Goal: Task Accomplishment & Management: Manage account settings

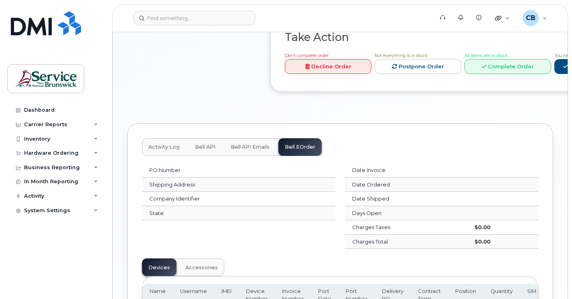
scroll to position [412, 0]
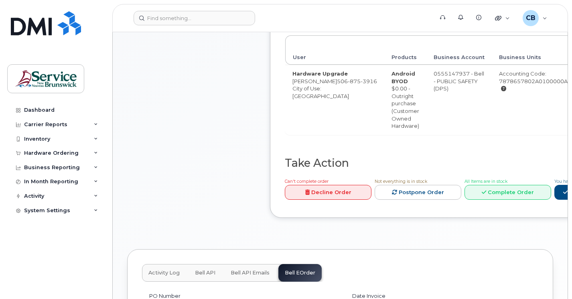
scroll to position [292, 0]
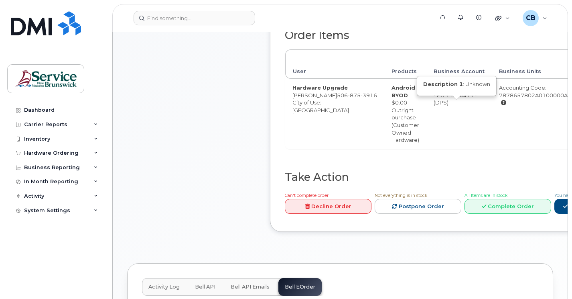
click at [501, 105] on icon at bounding box center [503, 102] width 5 height 5
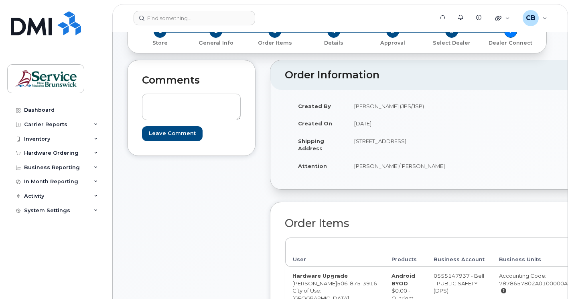
scroll to position [0, 0]
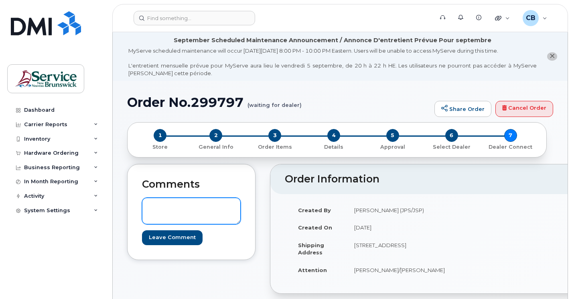
click at [151, 207] on textarea at bounding box center [191, 210] width 99 height 26
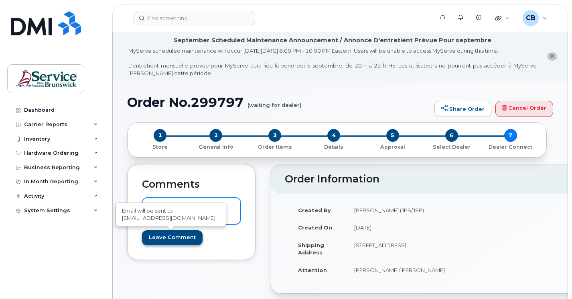
type textarea "This is for a BYO device."
click at [179, 236] on input "Leave Comment" at bounding box center [172, 237] width 61 height 15
type input "Create Event"
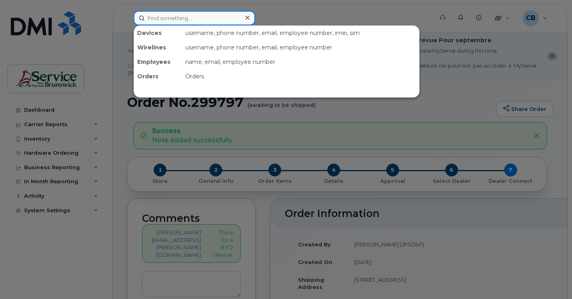
click at [153, 20] on input at bounding box center [195, 18] width 122 height 14
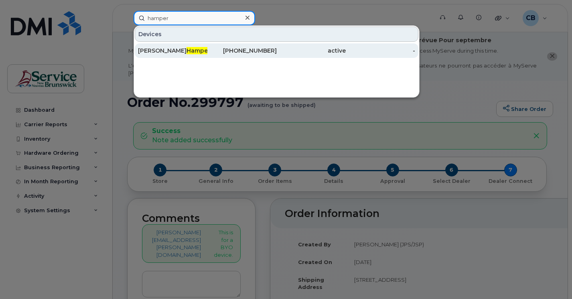
type input "hamper"
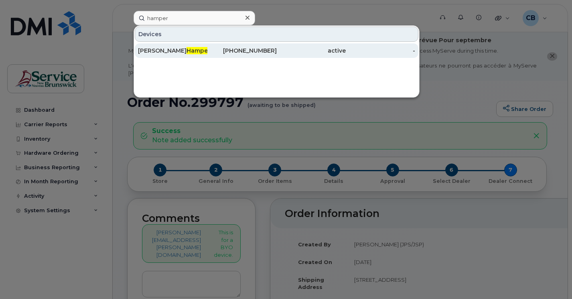
click at [256, 53] on div "506-435-0346" at bounding box center [241, 51] width 69 height 8
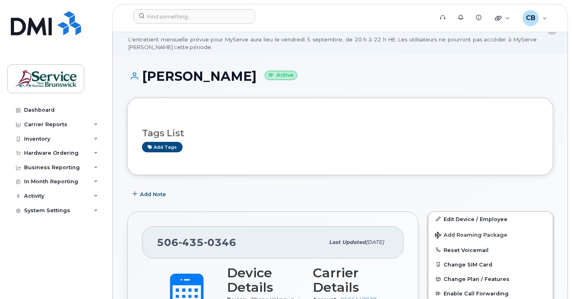
scroll to position [40, 0]
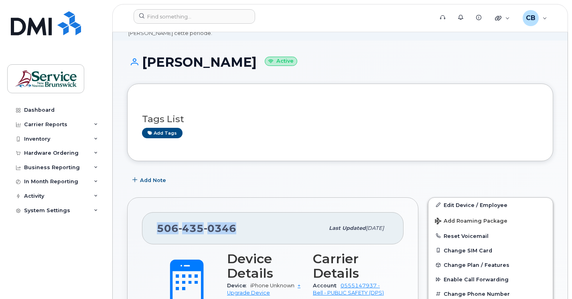
drag, startPoint x: 235, startPoint y: 228, endPoint x: 158, endPoint y: 228, distance: 76.2
click at [158, 228] on span "[PHONE_NUMBER]" at bounding box center [196, 228] width 79 height 12
copy span "[PHONE_NUMBER]"
click at [220, 145] on div "Tags List Add tags" at bounding box center [340, 121] width 396 height 47
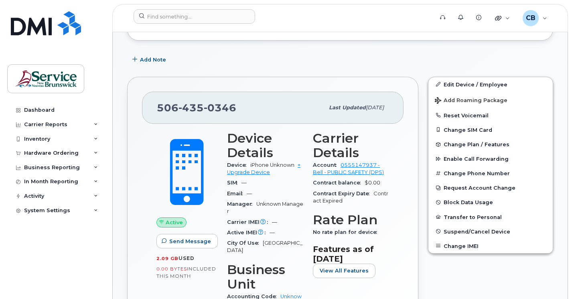
scroll to position [201, 0]
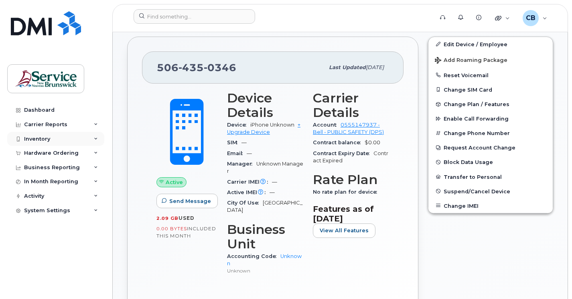
click at [47, 138] on div "Inventory" at bounding box center [37, 139] width 26 height 6
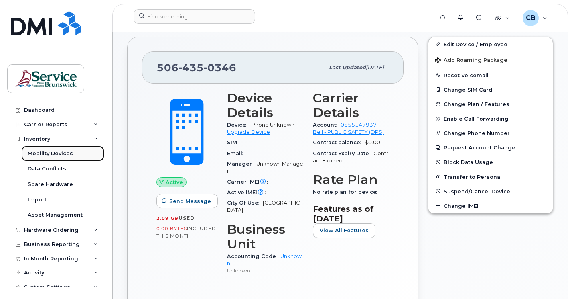
click at [47, 155] on div "Mobility Devices" at bounding box center [50, 153] width 45 height 7
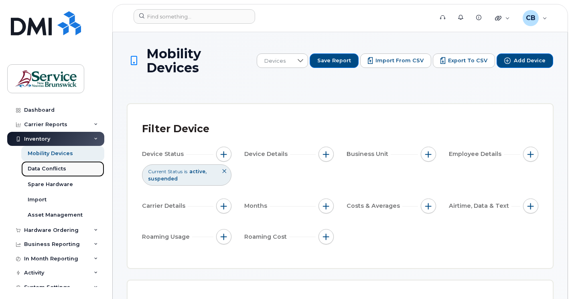
click at [51, 171] on div "Data Conflicts" at bounding box center [47, 168] width 39 height 7
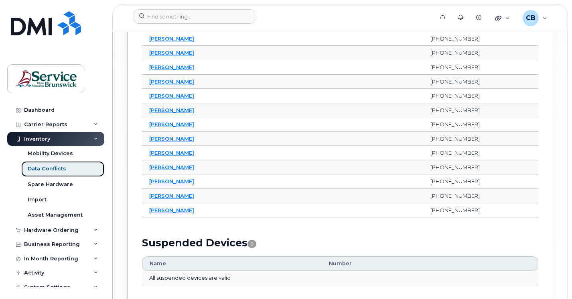
scroll to position [3584, 0]
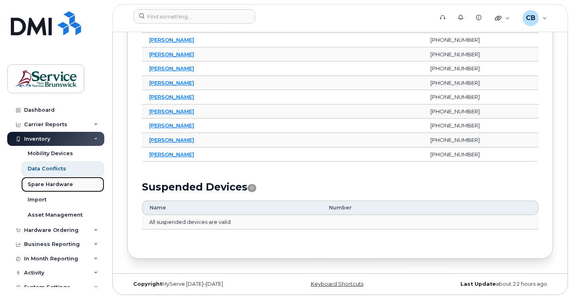
click at [56, 184] on div "Spare Hardware" at bounding box center [50, 184] width 45 height 7
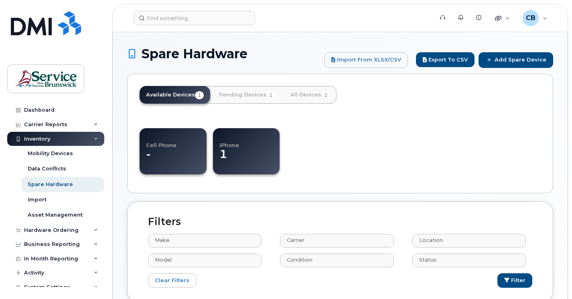
select select
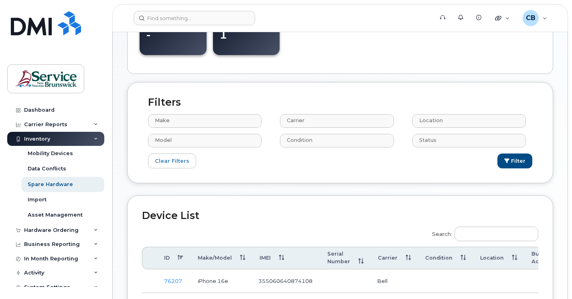
scroll to position [201, 0]
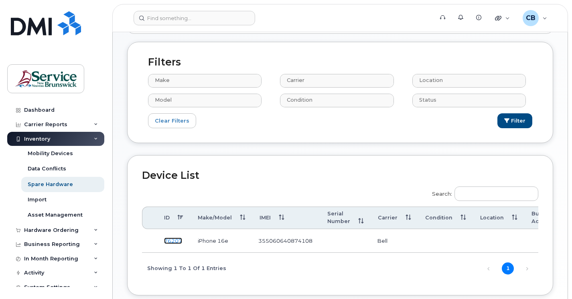
click at [173, 244] on link "76207" at bounding box center [173, 240] width 18 height 6
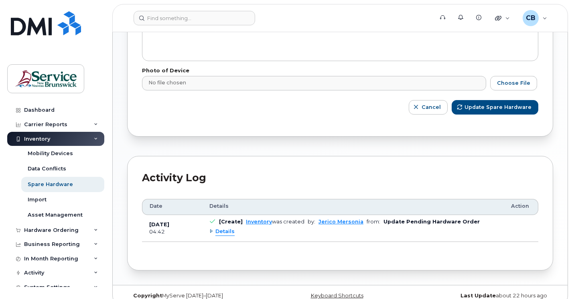
scroll to position [333, 0]
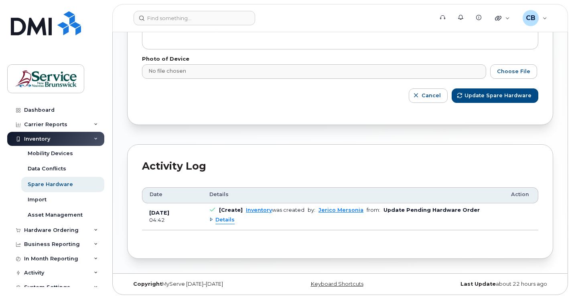
click at [217, 218] on span "Details" at bounding box center [224, 220] width 19 height 8
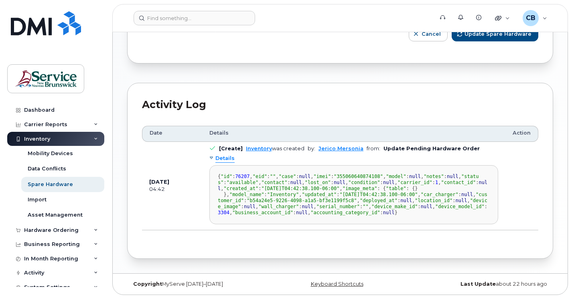
scroll to position [0, 0]
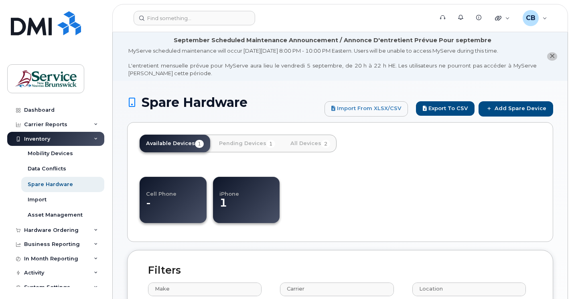
select select
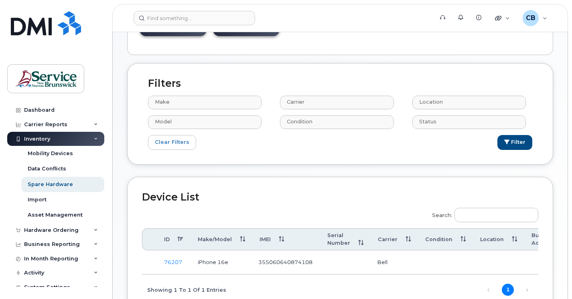
scroll to position [201, 0]
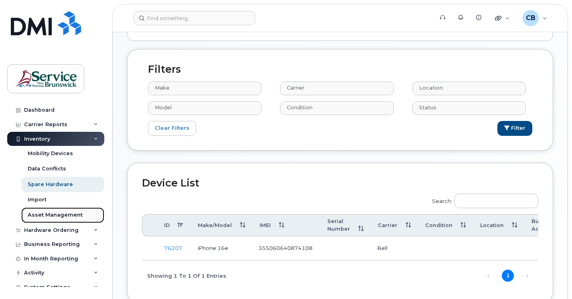
click at [45, 216] on div "Asset Management" at bounding box center [55, 214] width 55 height 7
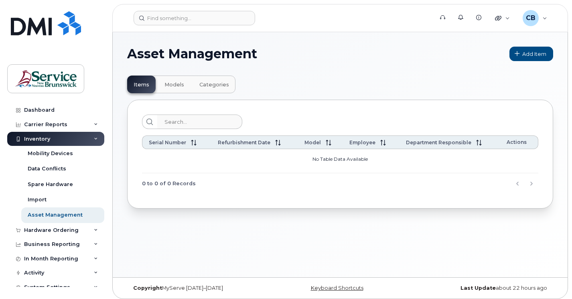
click at [180, 85] on span "Models" at bounding box center [175, 84] width 20 height 6
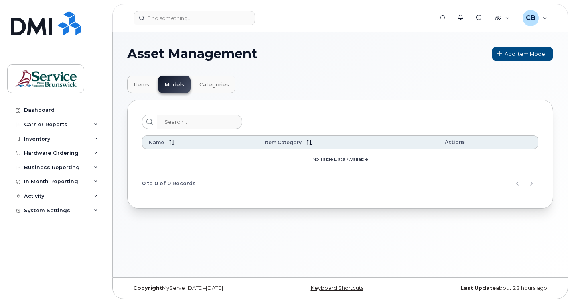
click at [216, 86] on span "Categories" at bounding box center [214, 84] width 30 height 6
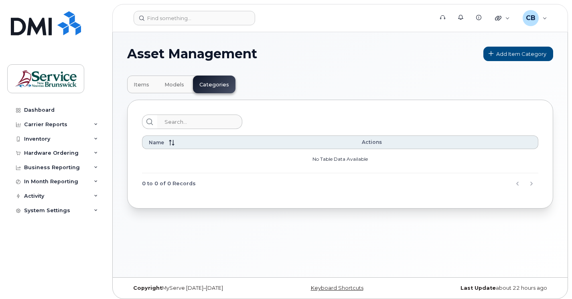
click at [143, 85] on span "Items" at bounding box center [142, 84] width 16 height 6
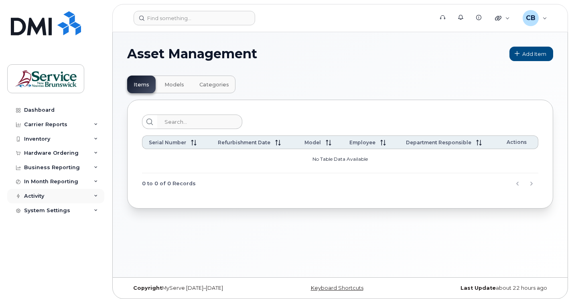
click at [34, 195] on div "Activity" at bounding box center [34, 196] width 20 height 6
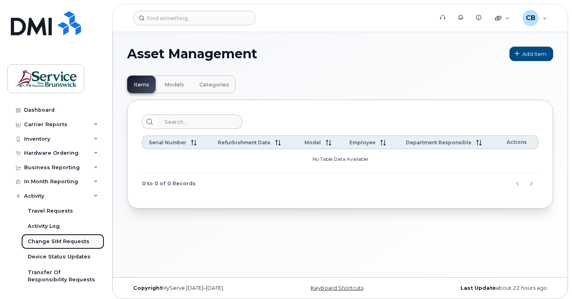
click at [45, 242] on div "Change SIM Requests" at bounding box center [59, 241] width 62 height 7
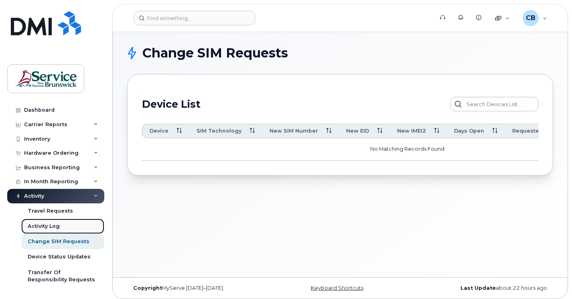
click at [46, 226] on div "Activity Log" at bounding box center [44, 225] width 32 height 7
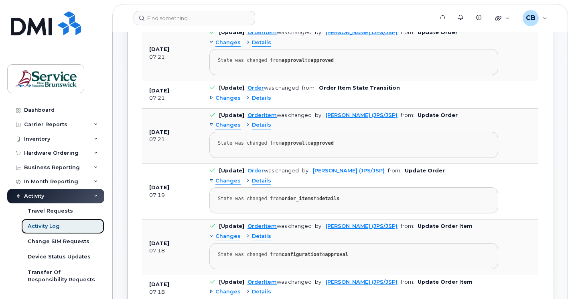
scroll to position [481, 0]
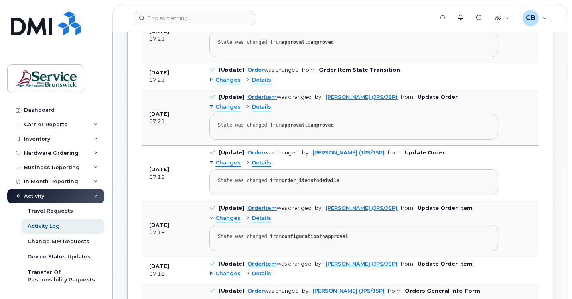
click at [261, 160] on span "Details" at bounding box center [261, 163] width 19 height 8
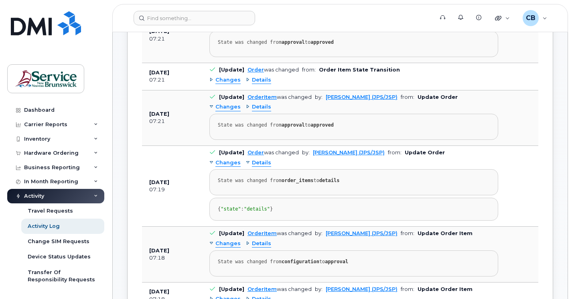
click at [261, 160] on span "Details" at bounding box center [261, 163] width 19 height 8
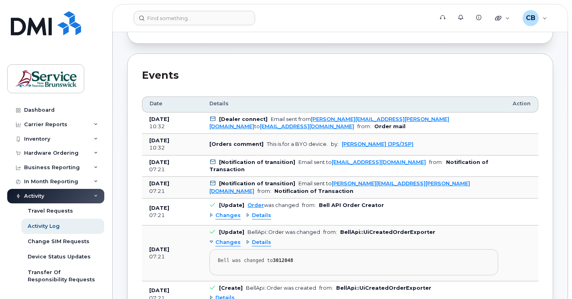
scroll to position [0, 0]
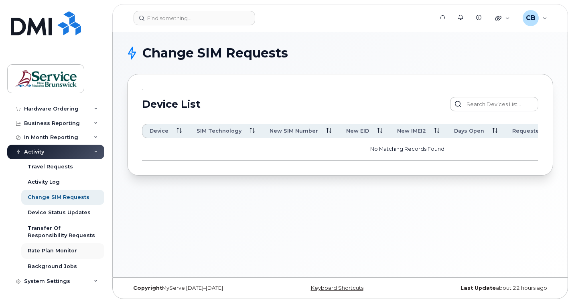
scroll to position [45, 0]
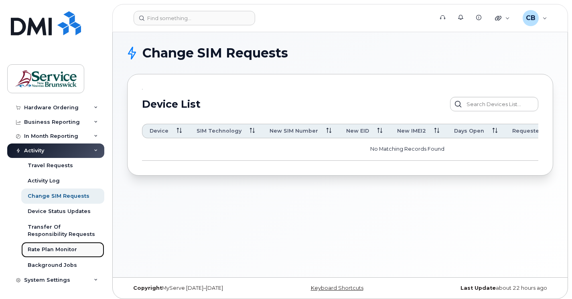
click at [52, 250] on div "Rate Plan Monitor" at bounding box center [52, 249] width 49 height 7
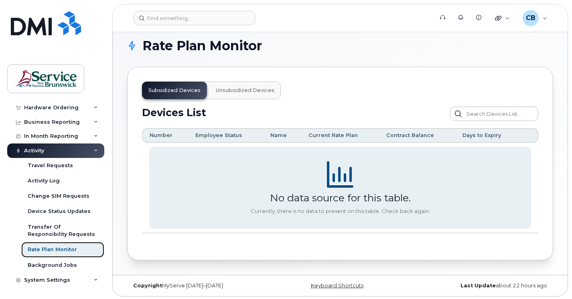
scroll to position [9, 0]
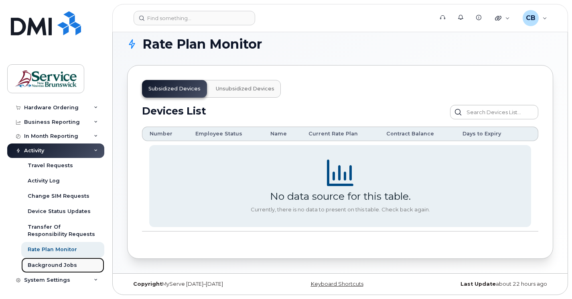
click at [54, 266] on div "Background Jobs" at bounding box center [52, 264] width 49 height 7
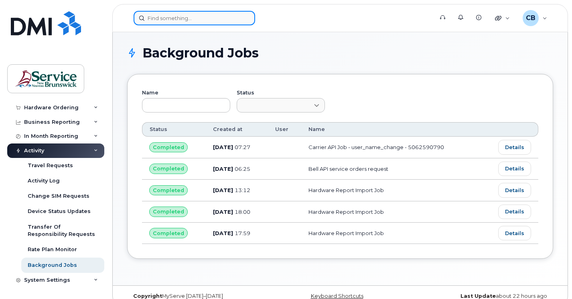
click at [153, 18] on input at bounding box center [195, 18] width 122 height 14
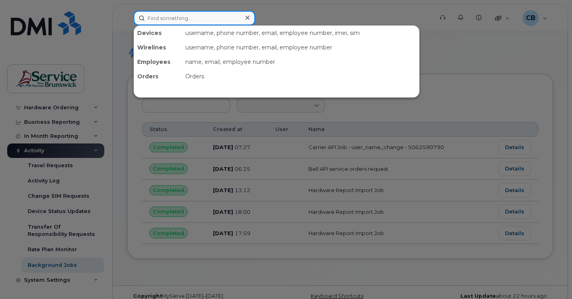
paste input "5068562949"
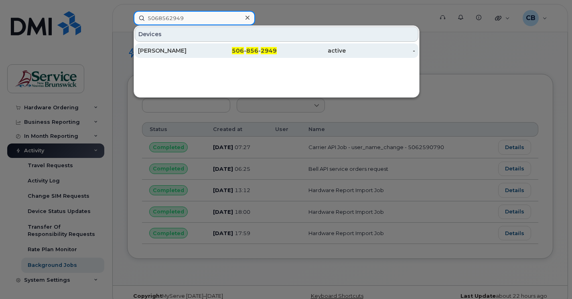
type input "5068562949"
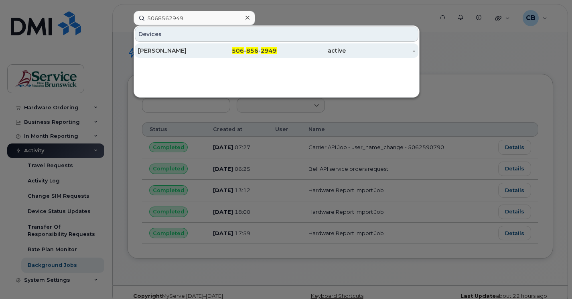
click at [176, 53] on div "[PERSON_NAME]" at bounding box center [172, 51] width 69 height 8
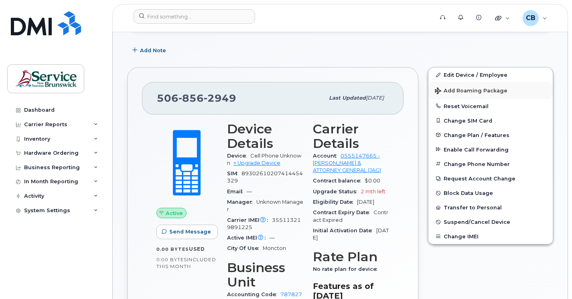
scroll to position [241, 0]
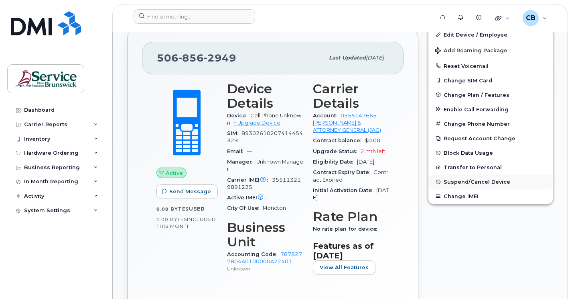
click at [451, 183] on span "Suspend/Cancel Device" at bounding box center [477, 182] width 67 height 6
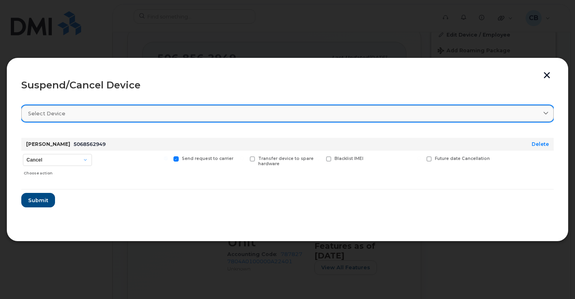
click at [546, 114] on icon at bounding box center [545, 113] width 5 height 5
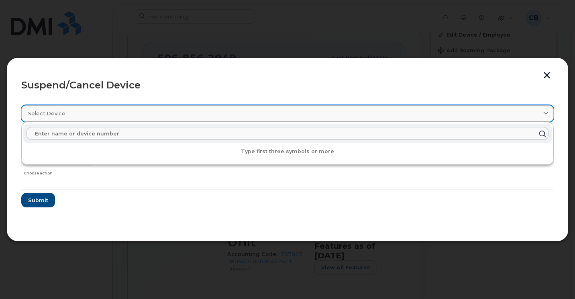
paste input "5068562949"
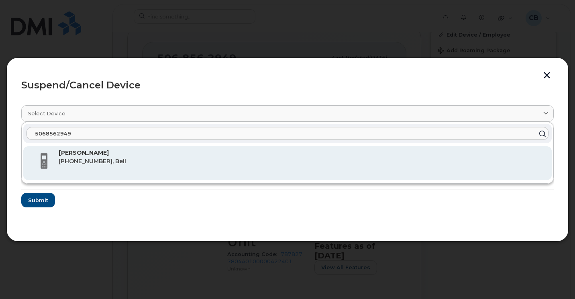
type input "5068562949"
click at [89, 163] on span "[PHONE_NUMBER], Bell" at bounding box center [92, 160] width 67 height 7
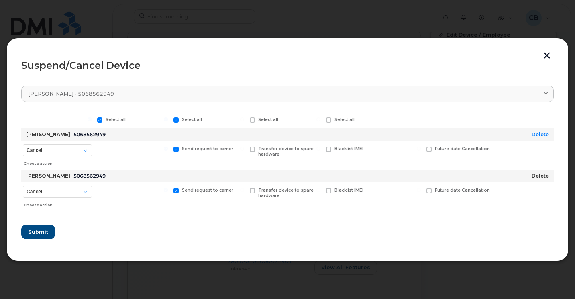
click at [541, 175] on link "Delete" at bounding box center [539, 176] width 17 height 6
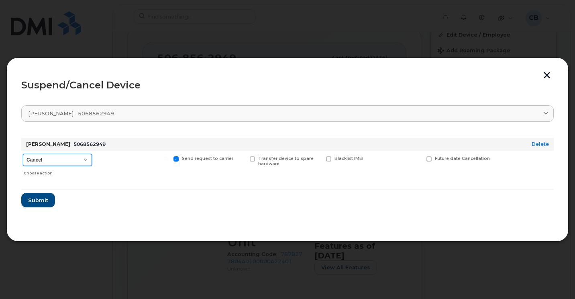
click at [85, 159] on select "Cancel Suspend - Extend Suspension Suspend - Reduced Rate Suspend - Full Rate S…" at bounding box center [57, 160] width 69 height 12
click at [546, 76] on button "button" at bounding box center [546, 76] width 12 height 8
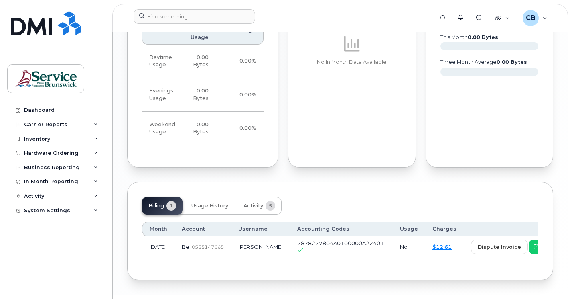
scroll to position [762, 0]
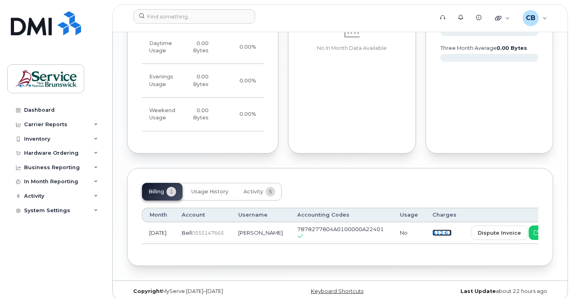
click at [433, 236] on link "$12.61" at bounding box center [442, 232] width 19 height 6
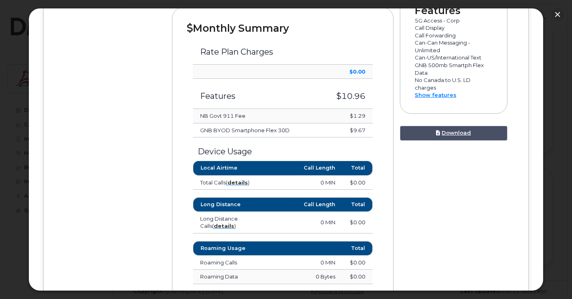
scroll to position [241, 0]
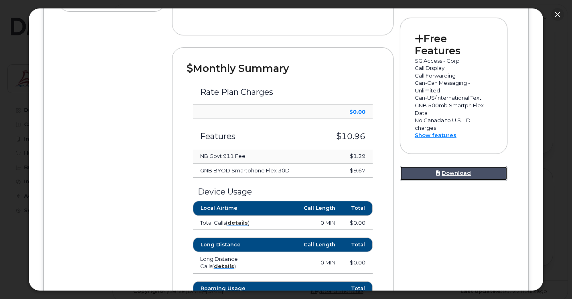
click at [443, 181] on link "Download" at bounding box center [454, 173] width 108 height 15
click at [115, 58] on div "Device Details [PERSON_NAME] [PHONE_NUMBER] Bell, Cell Phone Unknown [GEOGRAPHI…" at bounding box center [285, 192] width 455 height 638
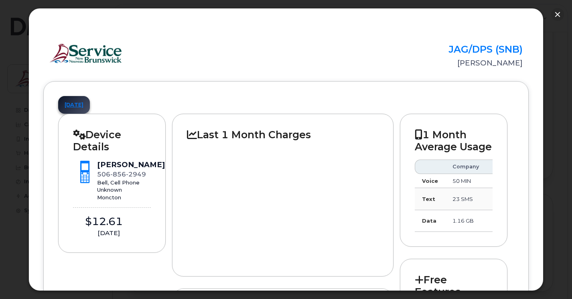
scroll to position [722, 0]
click at [81, 105] on link "[DATE]" at bounding box center [74, 105] width 32 height 18
click at [90, 104] on link "[DATE]" at bounding box center [74, 105] width 32 height 18
click at [498, 48] on h2 "JAG/DPS (SNB)" at bounding box center [448, 49] width 150 height 11
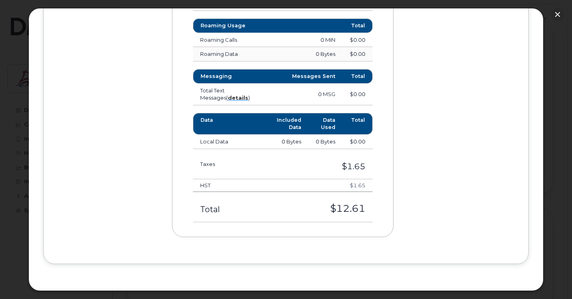
scroll to position [0, 0]
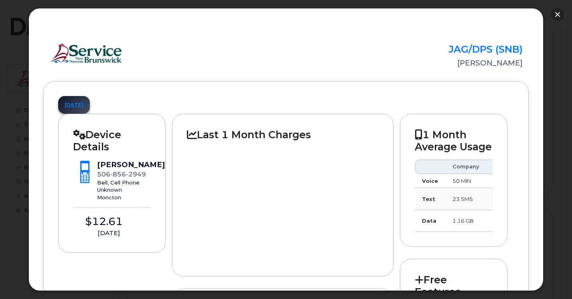
click at [557, 17] on button "button" at bounding box center [557, 14] width 13 height 13
